Goal: Find specific page/section: Find specific page/section

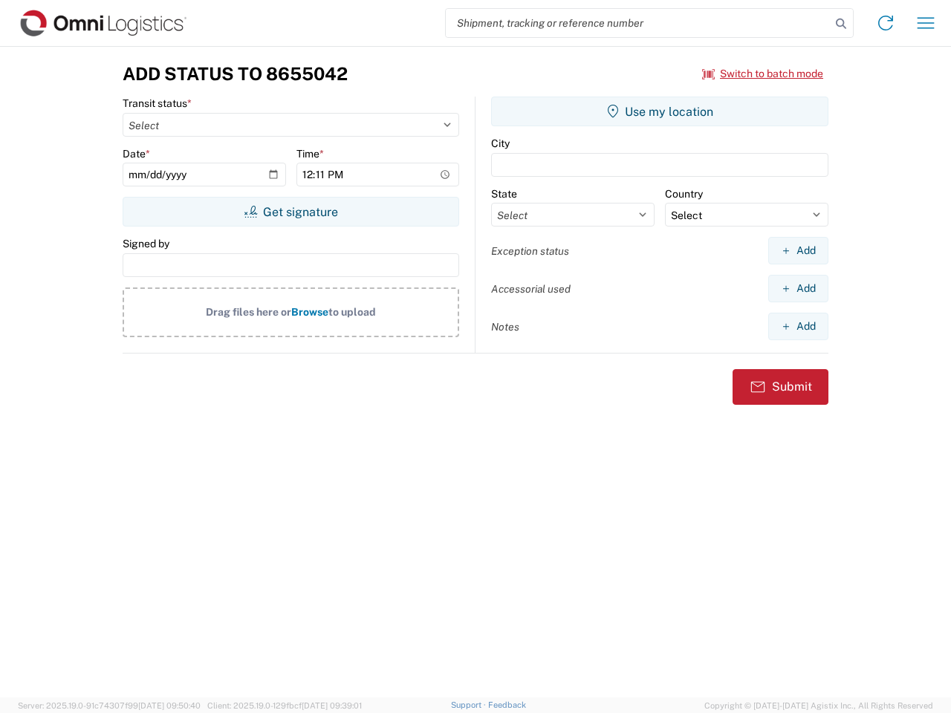
click at [638, 23] on input "search" at bounding box center [638, 23] width 385 height 28
click at [841, 24] on icon at bounding box center [841, 23] width 21 height 21
click at [886, 23] on icon at bounding box center [886, 23] width 24 height 24
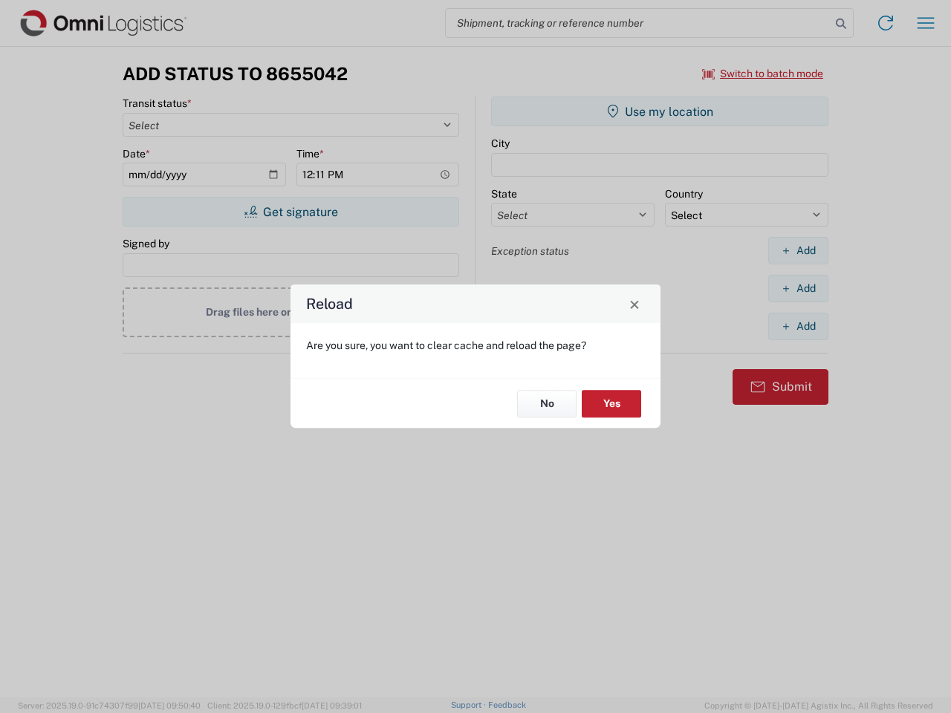
click at [926, 23] on div "Reload Are you sure, you want to clear cache and reload the page? No Yes" at bounding box center [475, 356] width 951 height 713
click at [763, 74] on div "Reload Are you sure, you want to clear cache and reload the page? No Yes" at bounding box center [475, 356] width 951 height 713
click at [291, 212] on div "Reload Are you sure, you want to clear cache and reload the page? No Yes" at bounding box center [475, 356] width 951 height 713
click at [660, 111] on div "Reload Are you sure, you want to clear cache and reload the page? No Yes" at bounding box center [475, 356] width 951 height 713
click at [798, 250] on div "Reload Are you sure, you want to clear cache and reload the page? No Yes" at bounding box center [475, 356] width 951 height 713
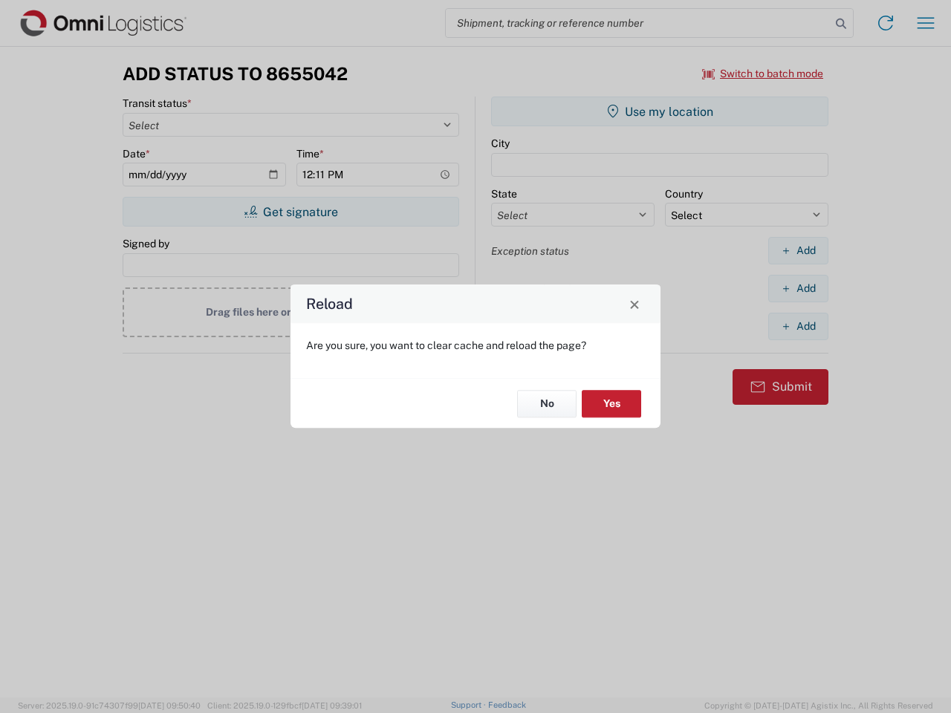
click at [798, 288] on div "Reload Are you sure, you want to clear cache and reload the page? No Yes" at bounding box center [475, 356] width 951 height 713
click at [798, 326] on div "Reload Are you sure, you want to clear cache and reload the page? No Yes" at bounding box center [475, 356] width 951 height 713
